Goal: Check status: Check status

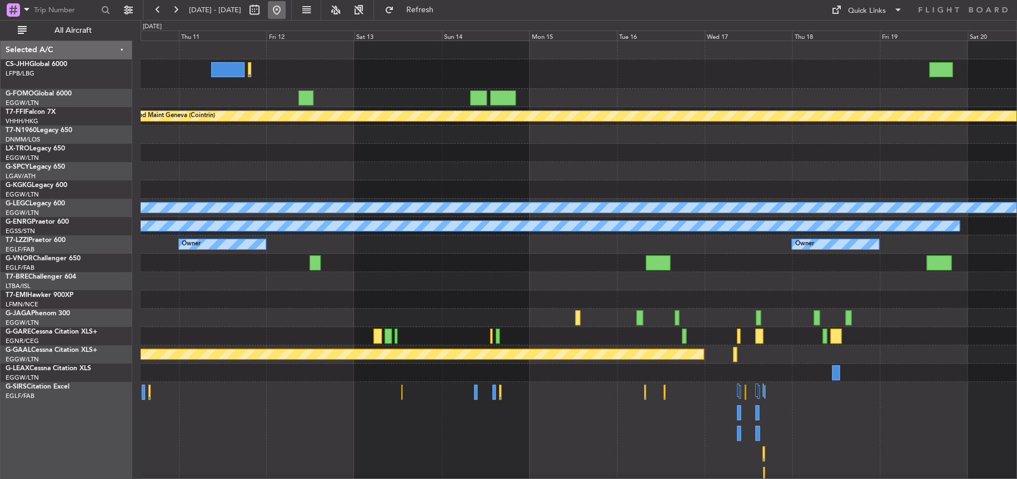
click at [286, 12] on button at bounding box center [277, 10] width 18 height 18
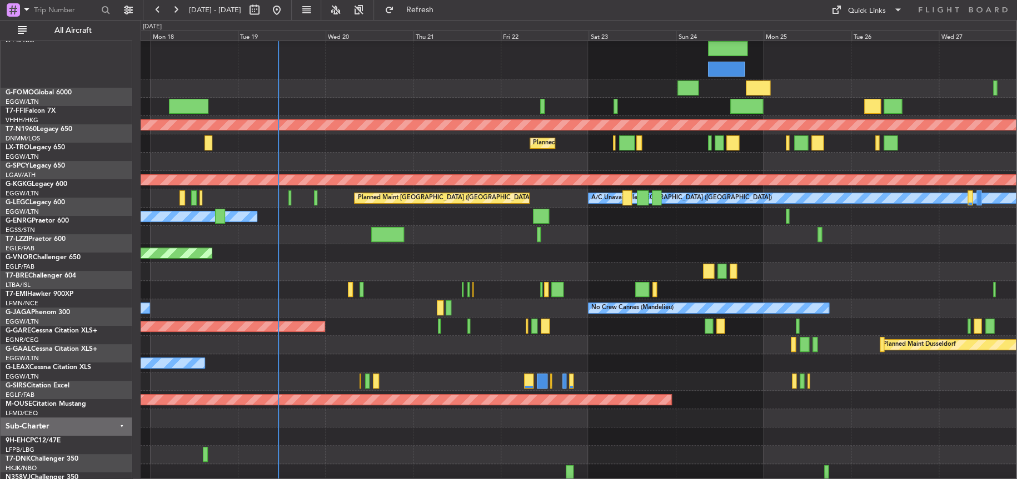
scroll to position [44, 0]
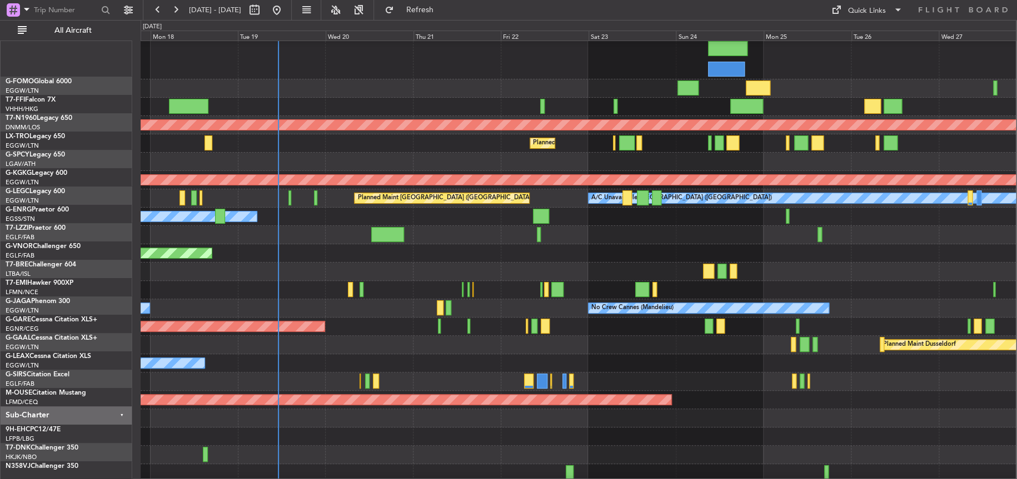
click at [409, 381] on div at bounding box center [578, 382] width 875 height 18
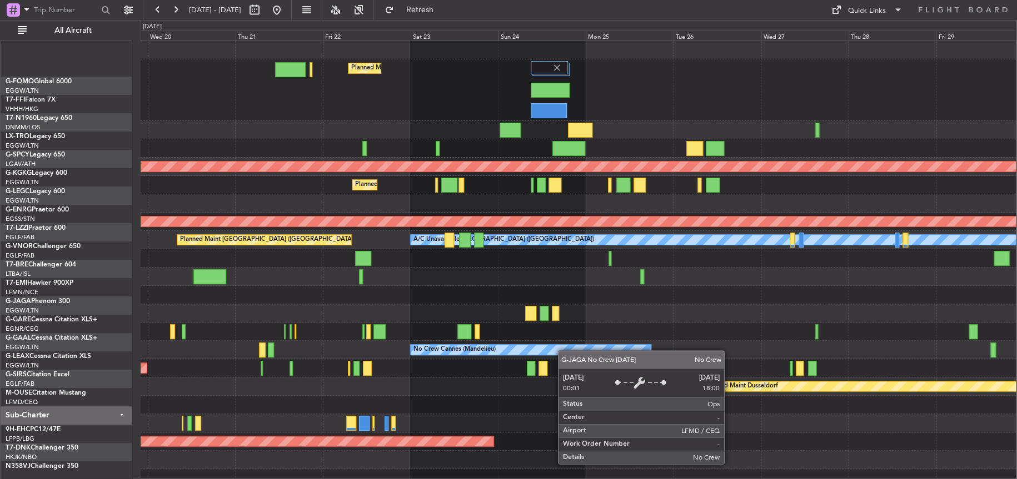
scroll to position [0, 0]
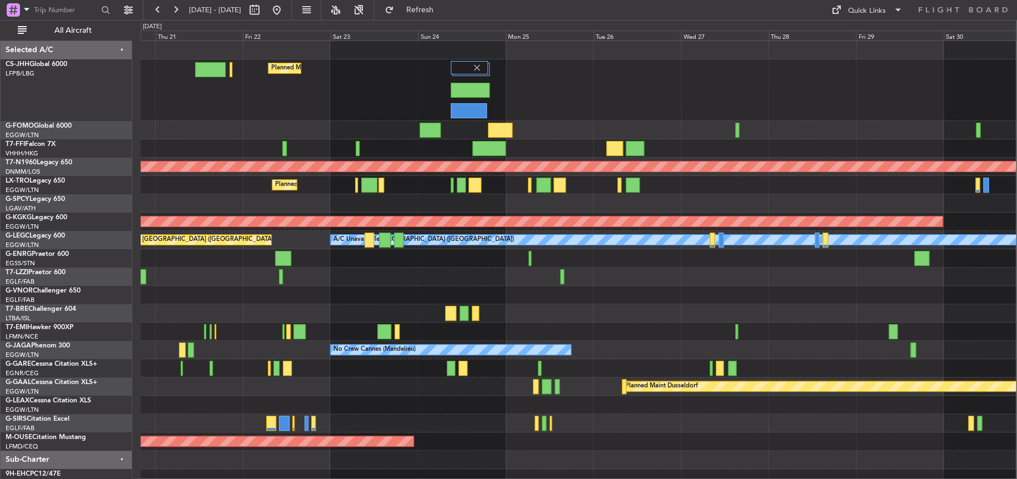
click at [483, 479] on html "[DATE] - [DATE] Refresh Quick Links All Aircraft Planned Maint [GEOGRAPHIC_DATA…" at bounding box center [508, 239] width 1017 height 479
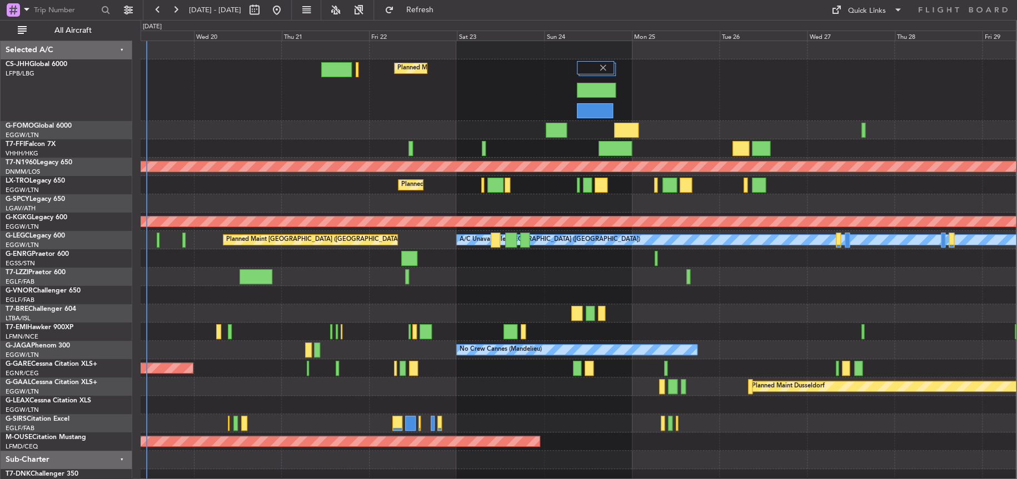
click at [564, 123] on div "Planned Maint [GEOGRAPHIC_DATA] ([GEOGRAPHIC_DATA]) Planned Maint [GEOGRAPHIC_D…" at bounding box center [578, 273] width 875 height 465
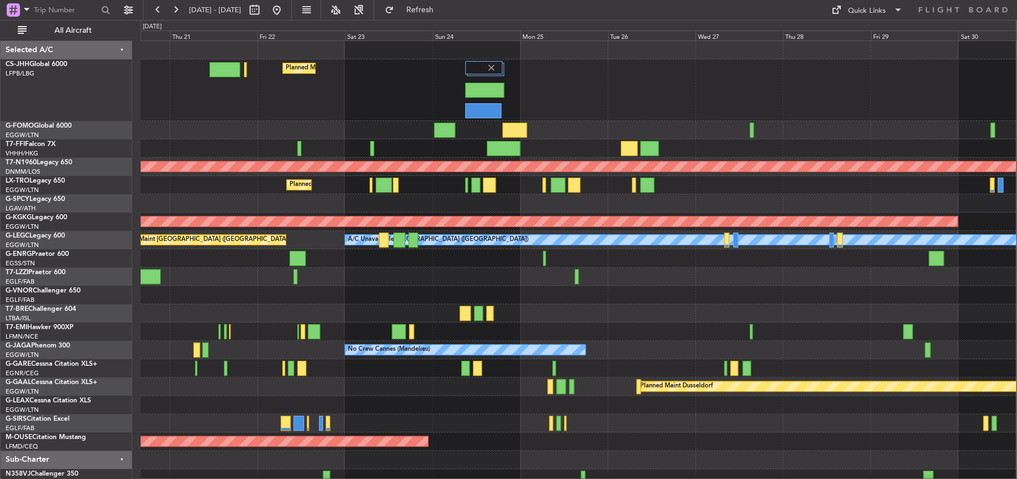
click at [684, 110] on div "Planned Maint [GEOGRAPHIC_DATA] ([GEOGRAPHIC_DATA])" at bounding box center [578, 90] width 875 height 62
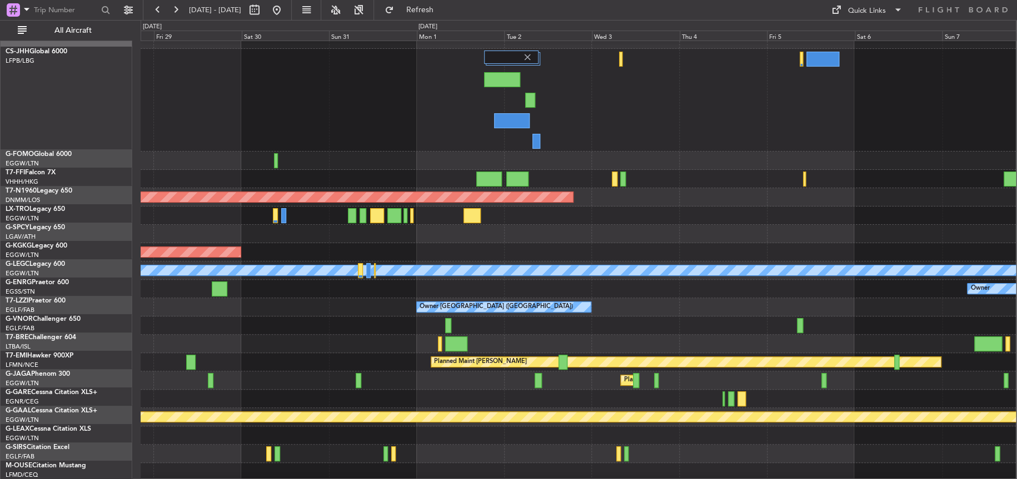
click at [196, 335] on div at bounding box center [578, 344] width 875 height 18
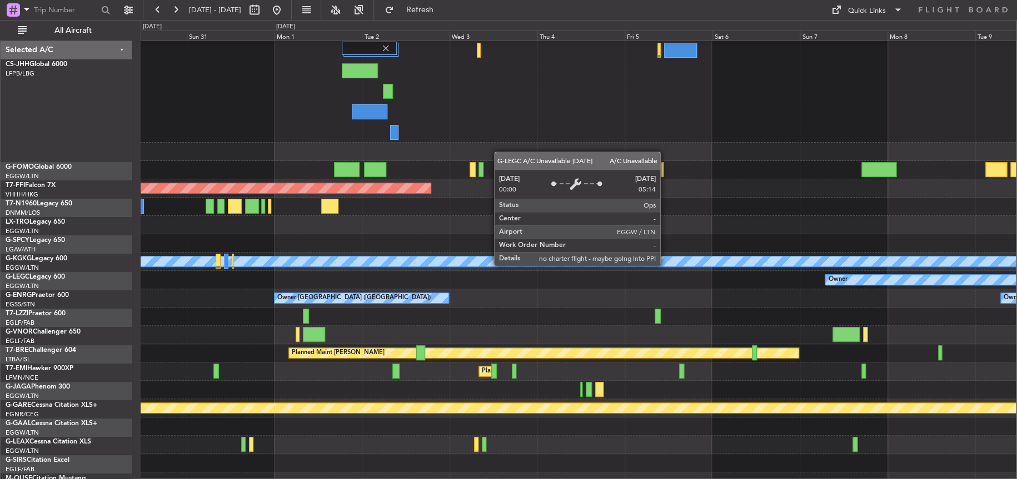
click at [243, 304] on div "Planned Maint Geneva (Cointrin) Planned Maint [GEOGRAPHIC_DATA] ([GEOGRAPHIC_DA…" at bounding box center [578, 266] width 875 height 488
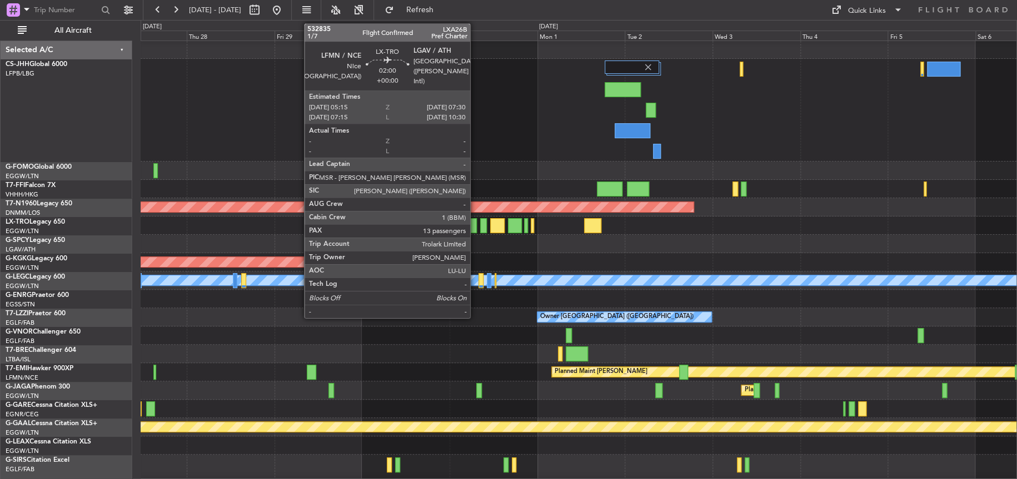
click at [475, 227] on div at bounding box center [472, 225] width 8 height 15
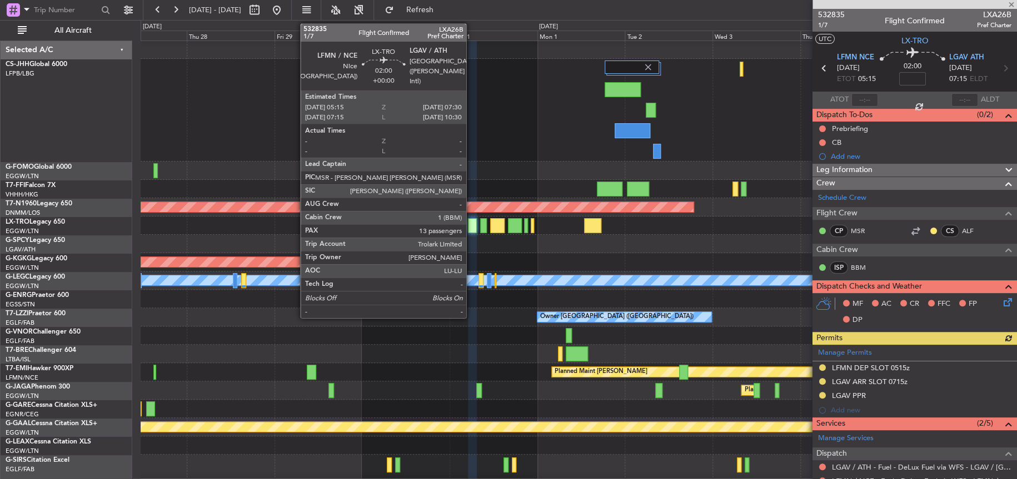
click at [471, 231] on div at bounding box center [472, 225] width 8 height 15
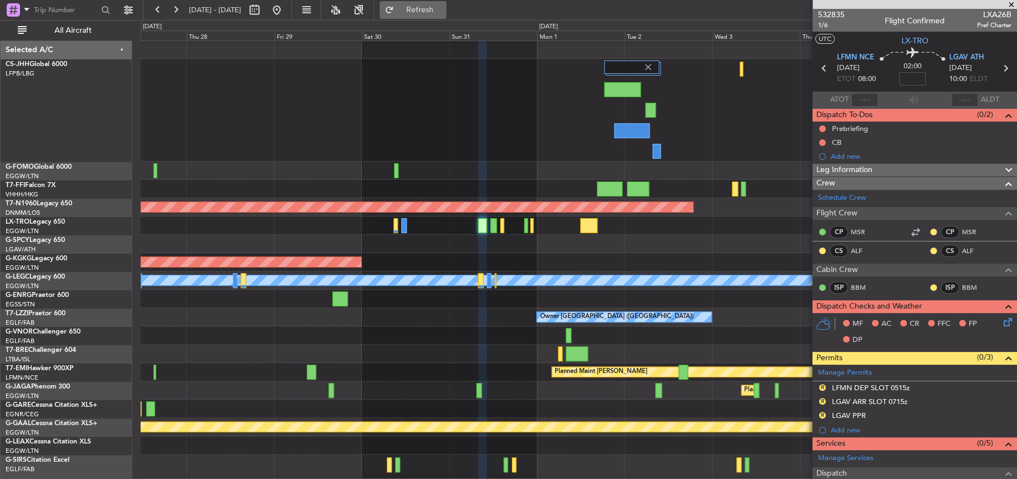
click at [443, 6] on span "Refresh" at bounding box center [419, 10] width 47 height 8
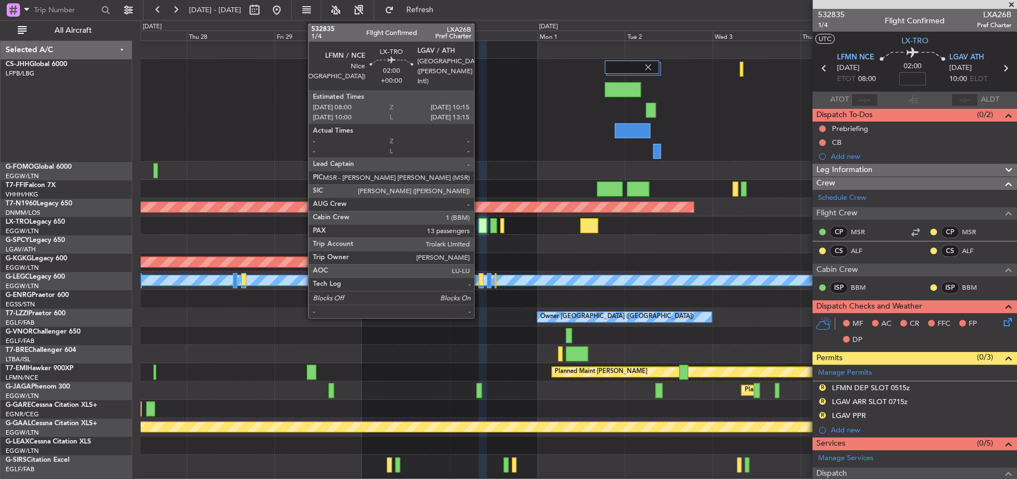
click at [479, 230] on div at bounding box center [482, 225] width 8 height 15
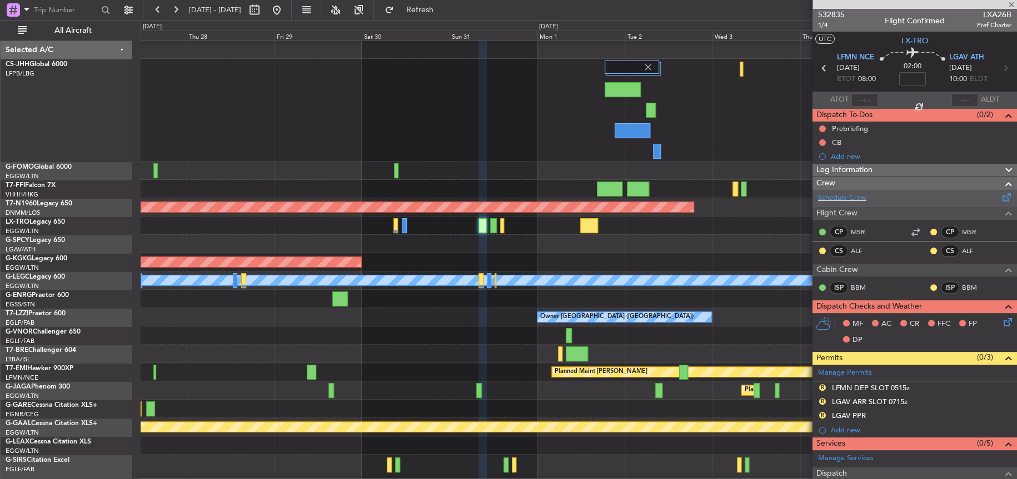
click at [848, 203] on div "Schedule Crew" at bounding box center [914, 198] width 204 height 17
